Goal: Task Accomplishment & Management: Manage account settings

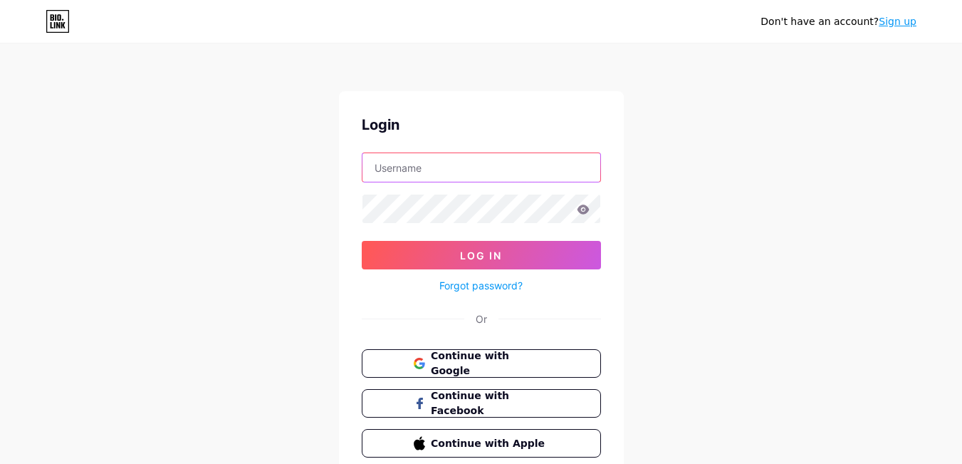
click at [466, 168] on input "text" at bounding box center [482, 167] width 238 height 28
type input "[EMAIL_ADDRESS][DOMAIN_NAME]"
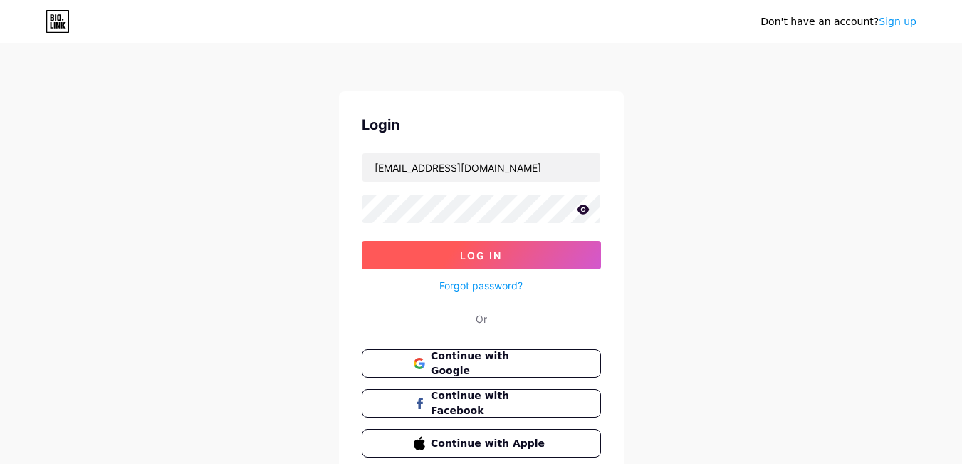
click at [471, 248] on button "Log In" at bounding box center [481, 255] width 239 height 28
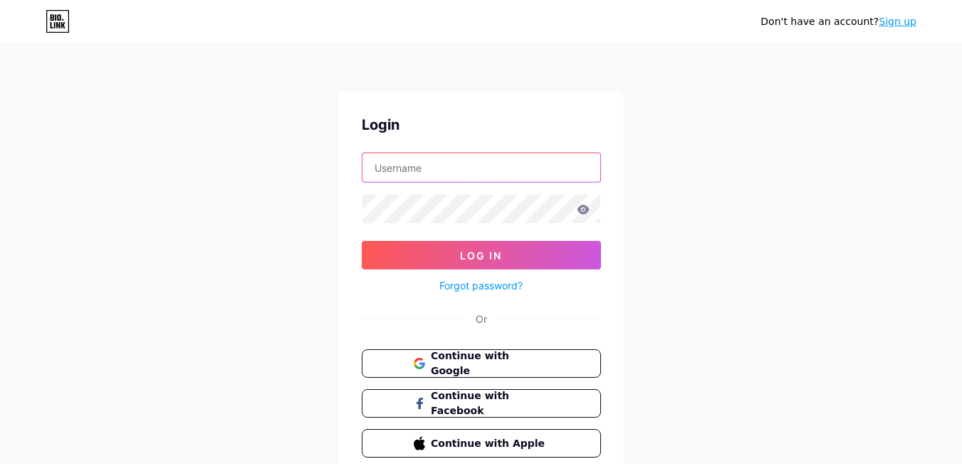
type input "[EMAIL_ADDRESS][DOMAIN_NAME]"
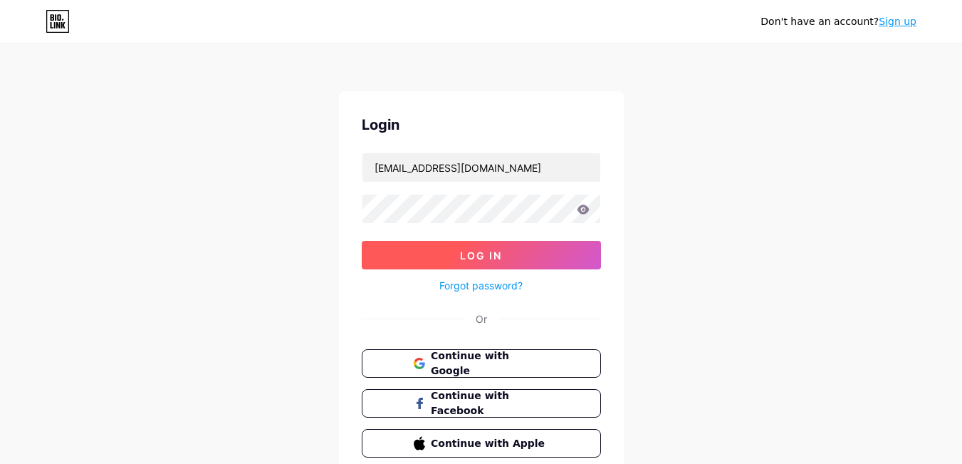
click at [568, 254] on button "Log In" at bounding box center [481, 255] width 239 height 28
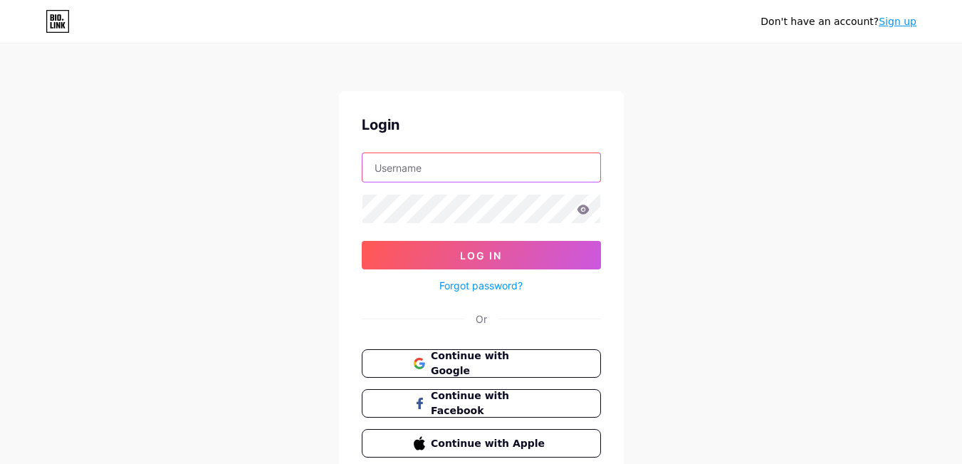
type input "[EMAIL_ADDRESS][DOMAIN_NAME]"
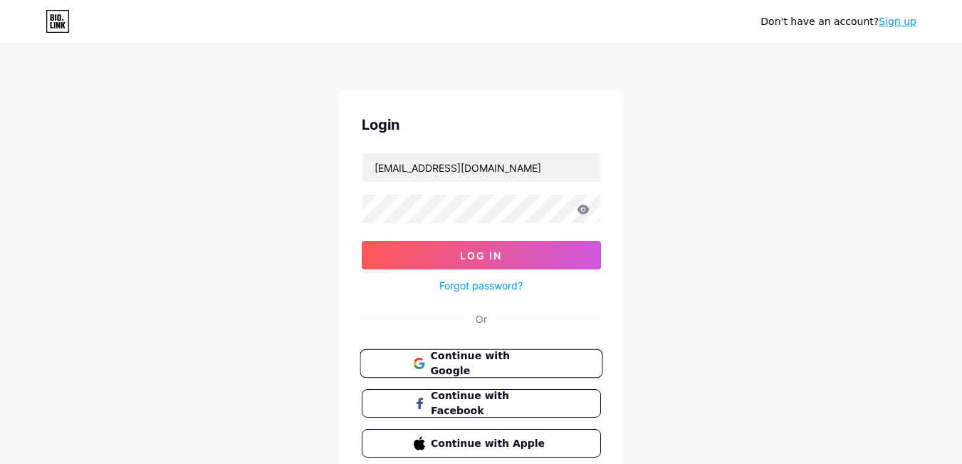
click at [533, 354] on button "Continue with Google" at bounding box center [481, 363] width 243 height 29
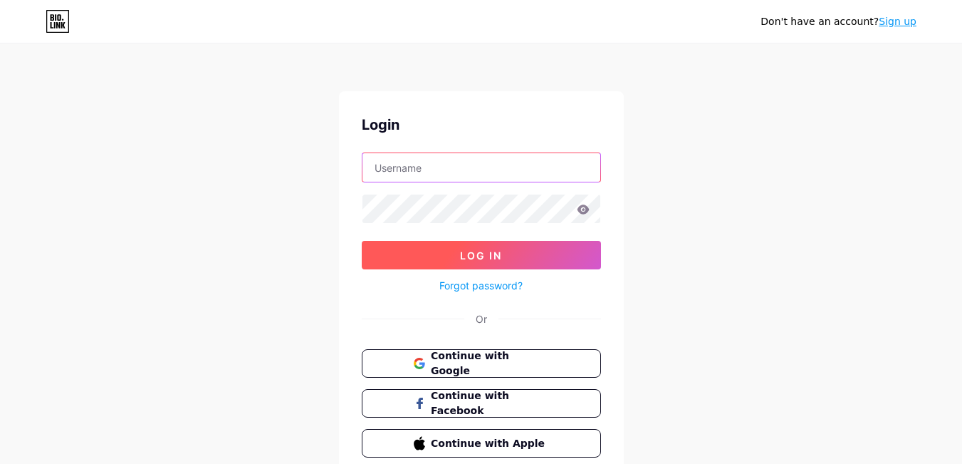
type input "[EMAIL_ADDRESS][DOMAIN_NAME]"
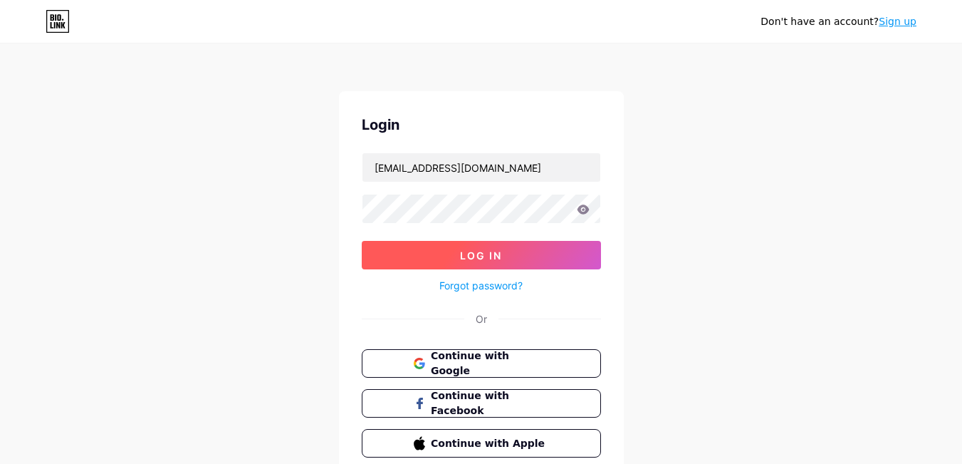
click at [375, 250] on button "Log In" at bounding box center [481, 255] width 239 height 28
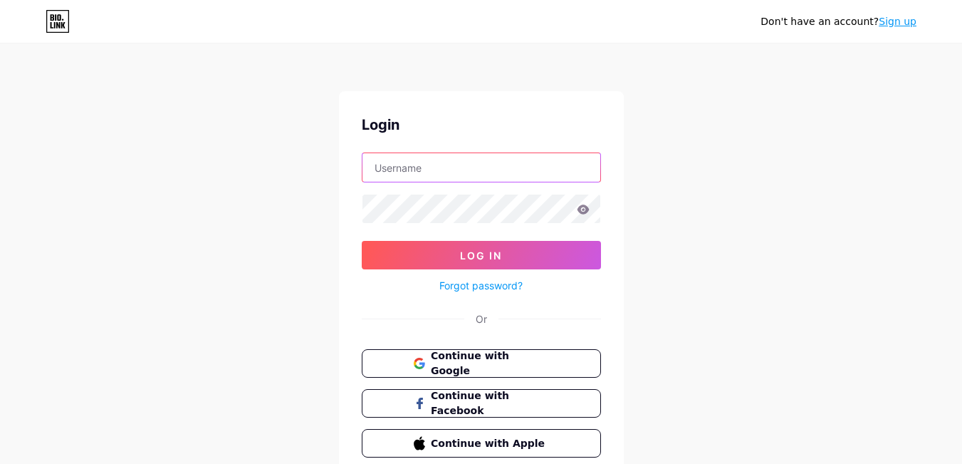
type input "[EMAIL_ADDRESS][DOMAIN_NAME]"
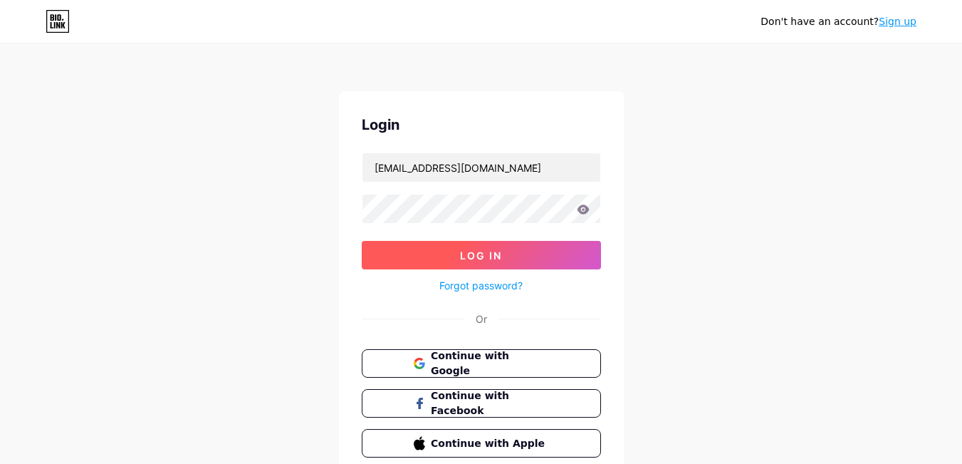
click at [370, 251] on button "Log In" at bounding box center [481, 255] width 239 height 28
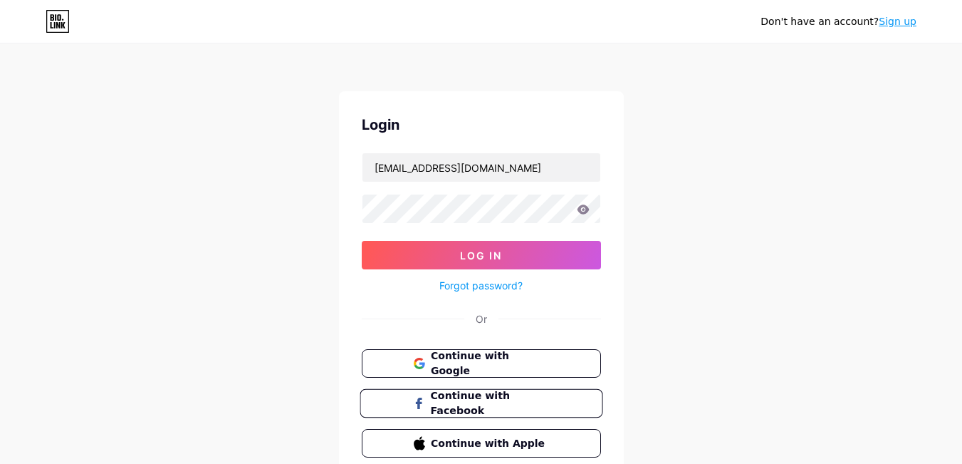
click at [388, 397] on button "Continue with Facebook" at bounding box center [481, 403] width 243 height 29
